Goal: Task Accomplishment & Management: Manage account settings

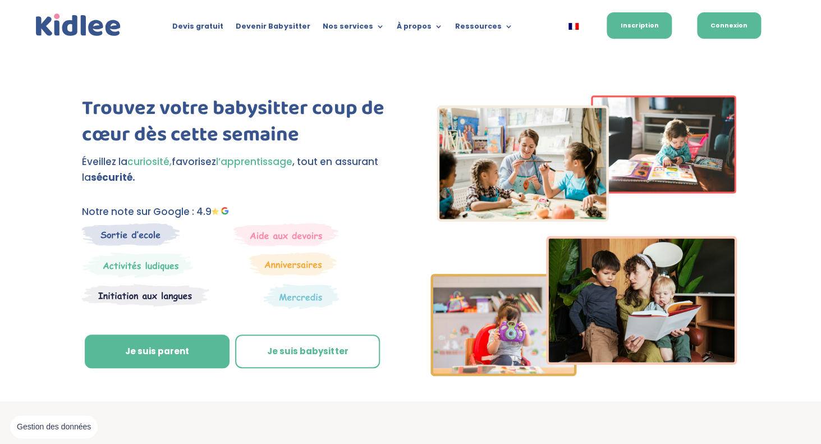
click at [724, 25] on link "Connexion" at bounding box center [729, 25] width 64 height 26
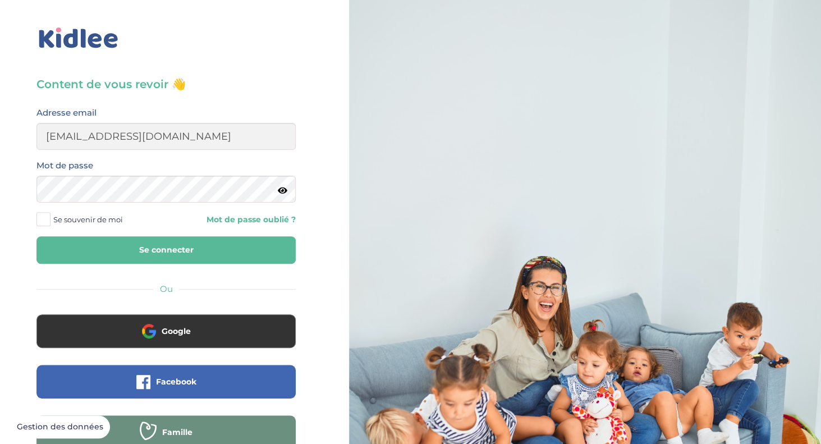
click at [168, 245] on button "Se connecter" at bounding box center [165, 249] width 259 height 27
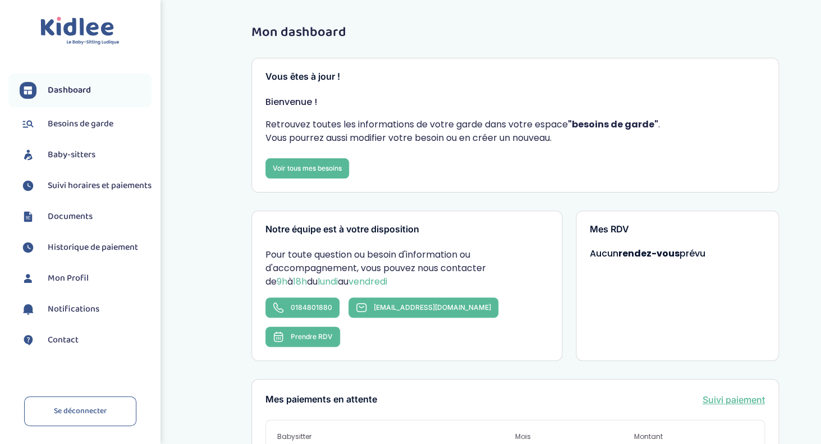
click at [74, 186] on span "Suivi horaires et paiements" at bounding box center [100, 185] width 104 height 13
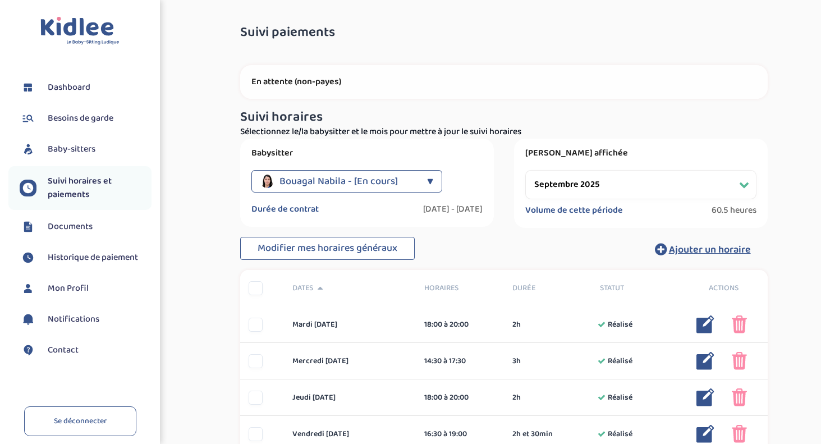
select select "septembre 2025"
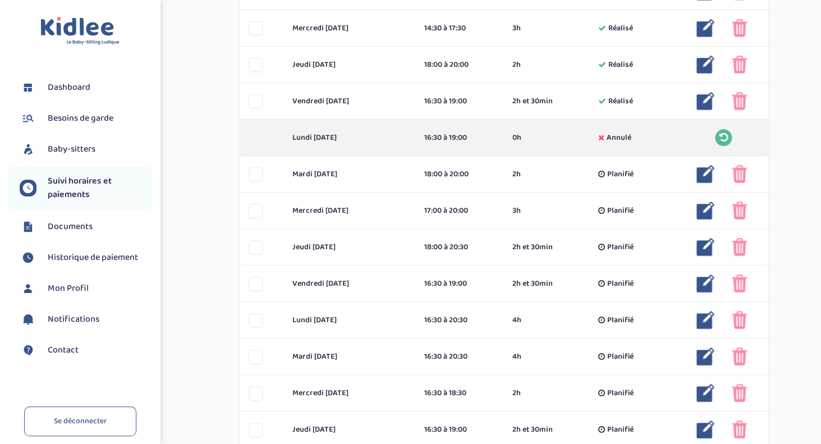
scroll to position [338, 0]
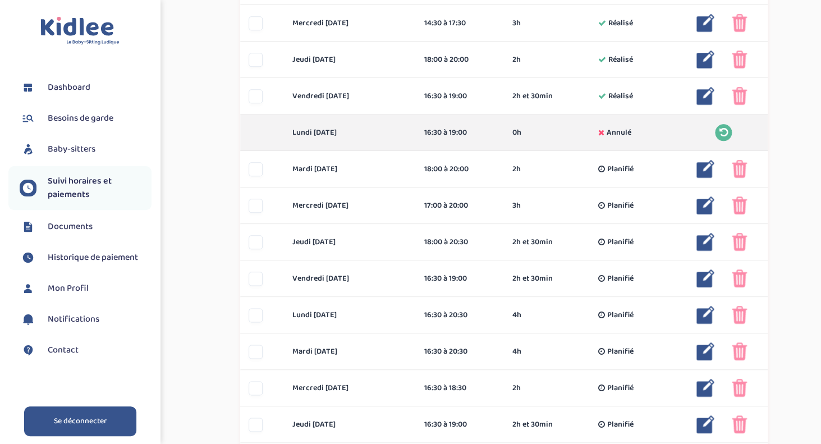
click at [83, 418] on link "Se déconnecter" at bounding box center [80, 421] width 112 height 30
